Goal: Task Accomplishment & Management: Use online tool/utility

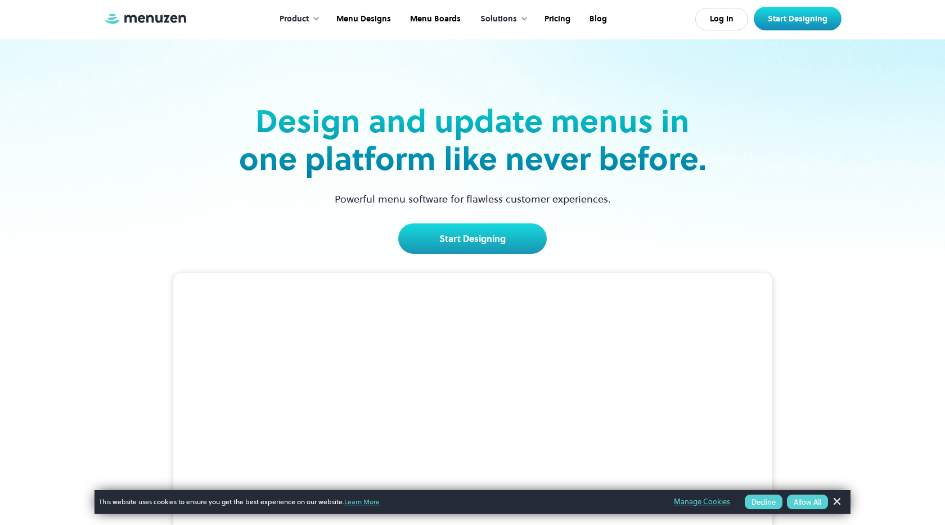
click at [839, 497] on link "Dismiss Banner" at bounding box center [836, 501] width 17 height 17
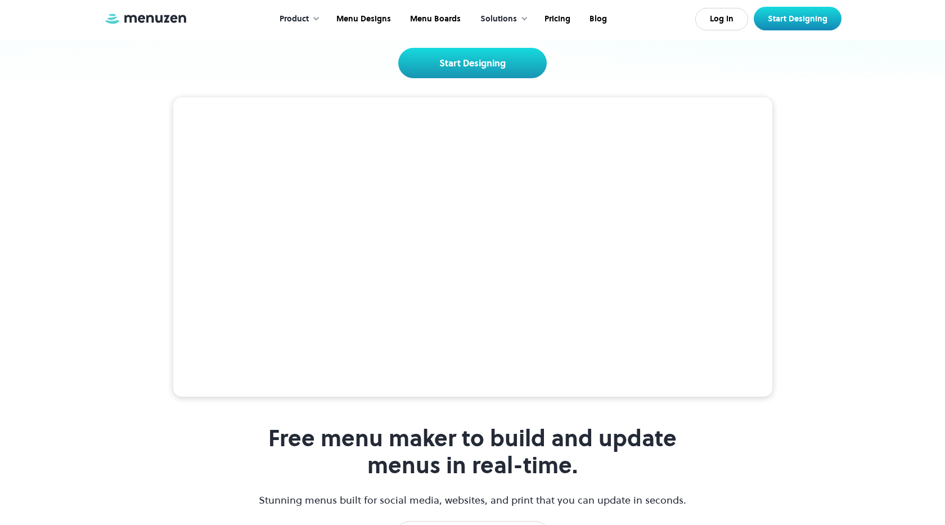
scroll to position [185, 0]
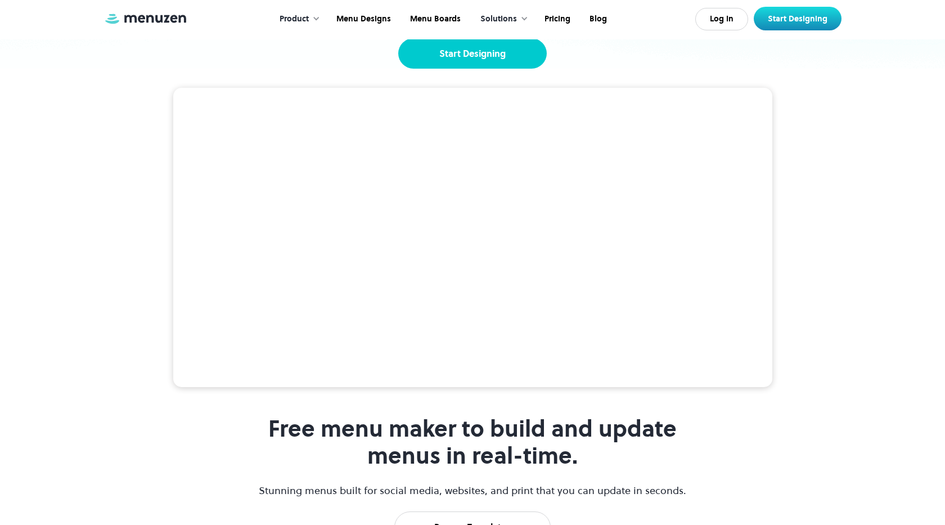
click at [522, 60] on link "Start Designing" at bounding box center [472, 53] width 148 height 30
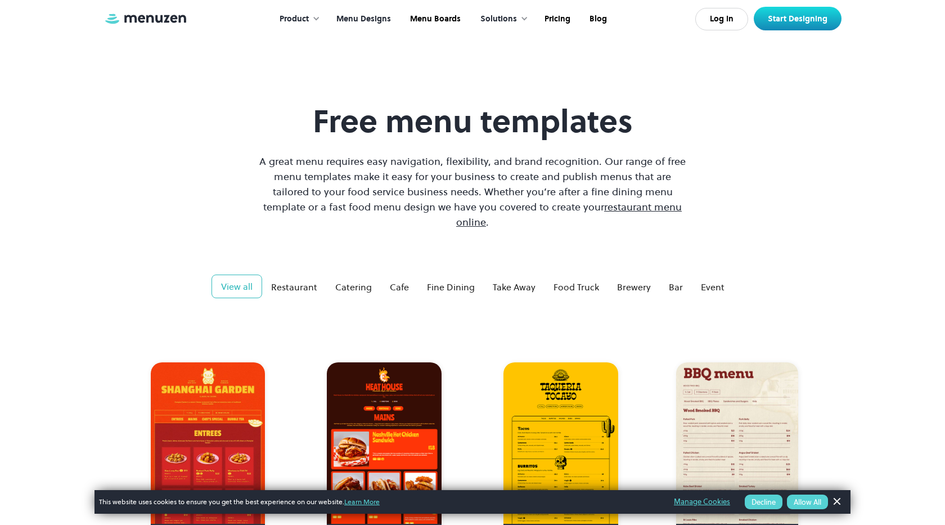
click at [836, 502] on link "Dismiss Banner" at bounding box center [836, 501] width 17 height 17
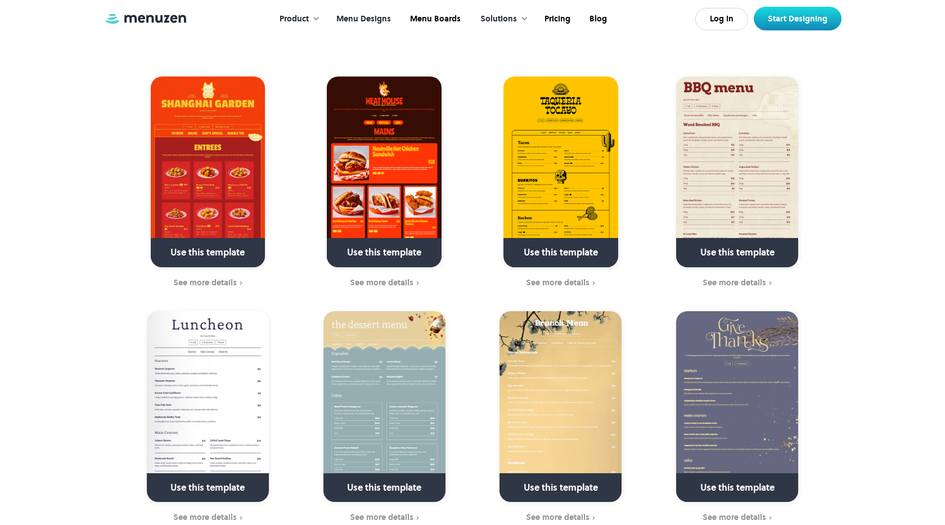
scroll to position [457, 0]
